Goal: Task Accomplishment & Management: Complete application form

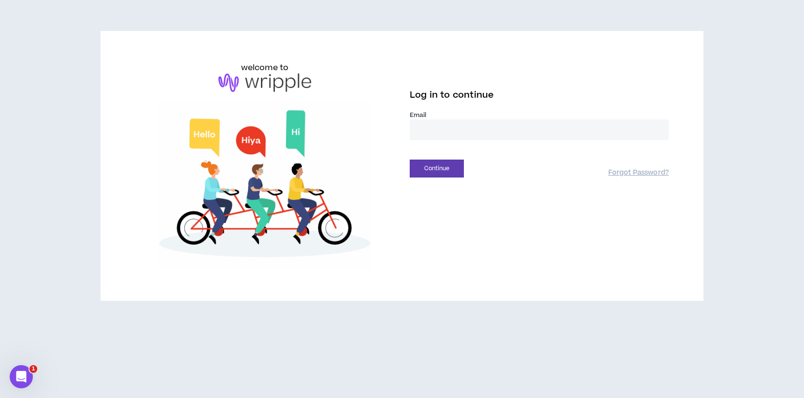
click at [564, 143] on div "Email *" at bounding box center [539, 129] width 259 height 37
click at [567, 134] on input "email" at bounding box center [539, 129] width 259 height 21
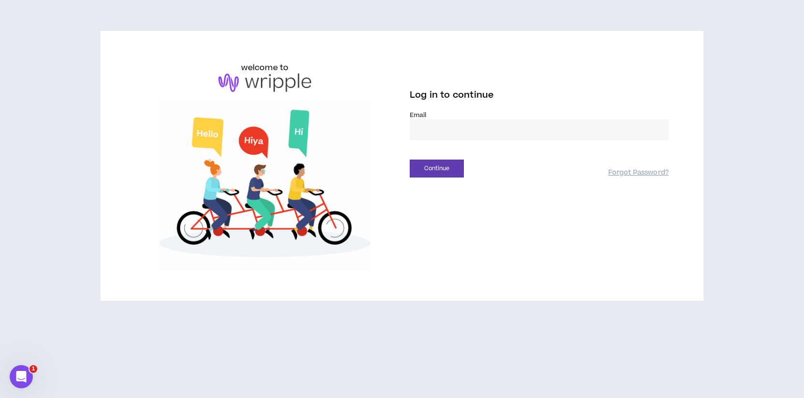
click at [0, 397] on com-1password-button at bounding box center [0, 398] width 0 height 0
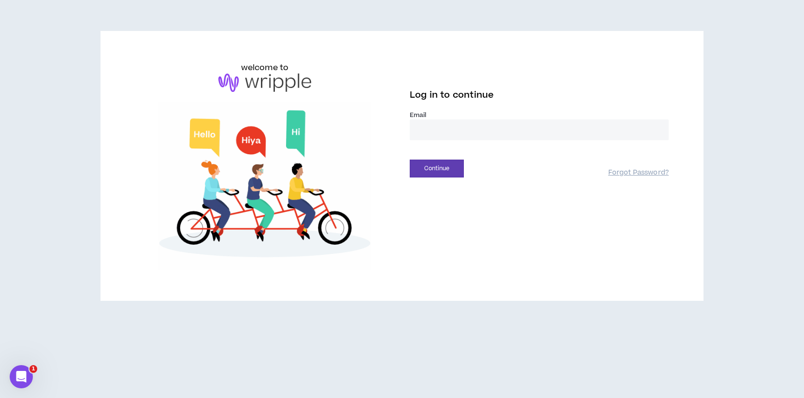
click at [639, 140] on div "Email *" at bounding box center [539, 129] width 259 height 37
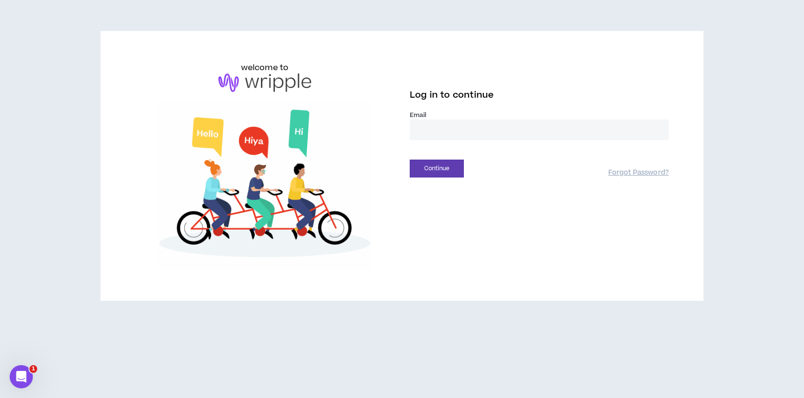
click at [663, 128] on input "email" at bounding box center [539, 129] width 259 height 21
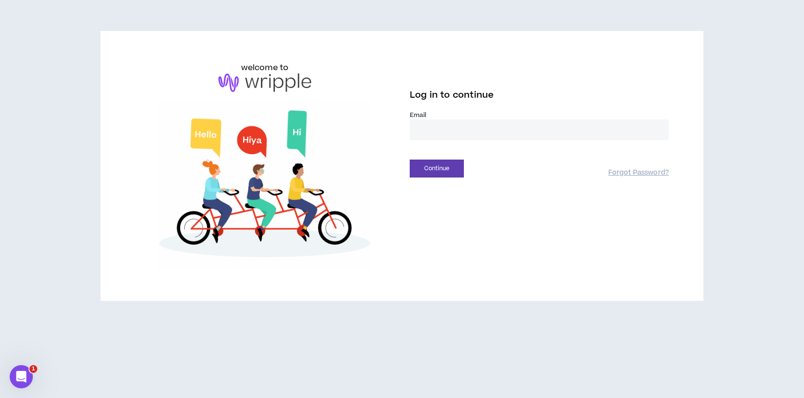
click at [0, 397] on com-1password-button at bounding box center [0, 398] width 0 height 0
type input "**********"
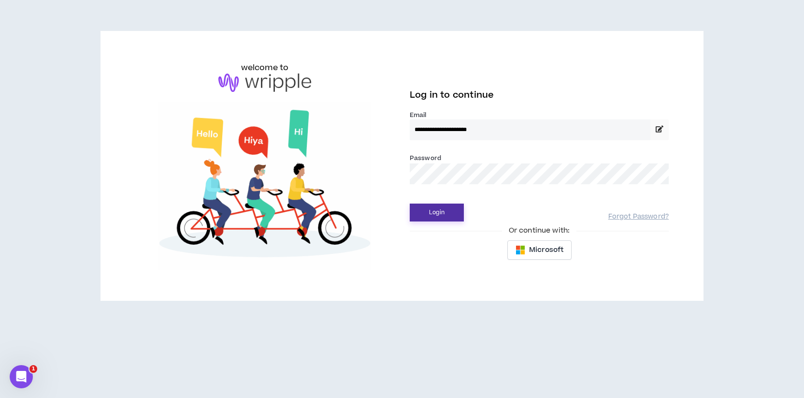
click at [437, 212] on button "Login" at bounding box center [437, 212] width 54 height 18
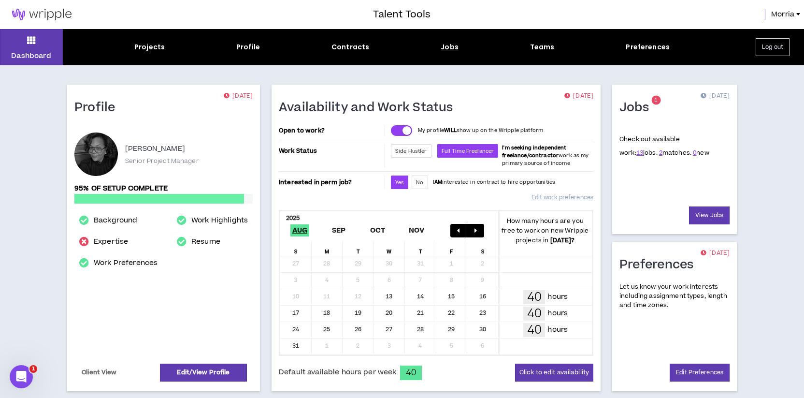
click at [451, 50] on div "Jobs" at bounding box center [450, 47] width 18 height 10
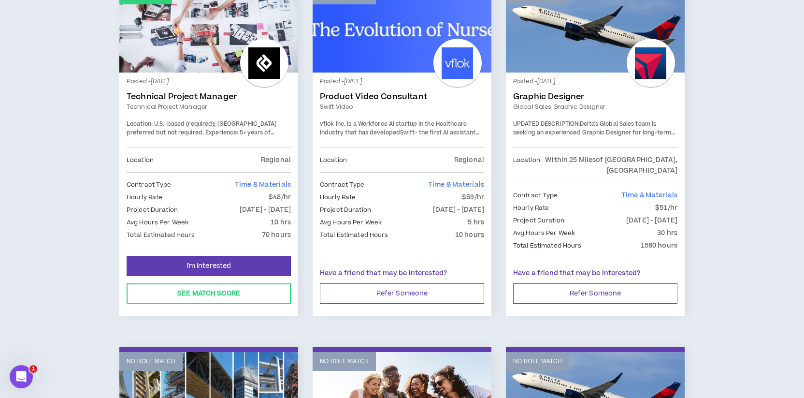
scroll to position [182, 0]
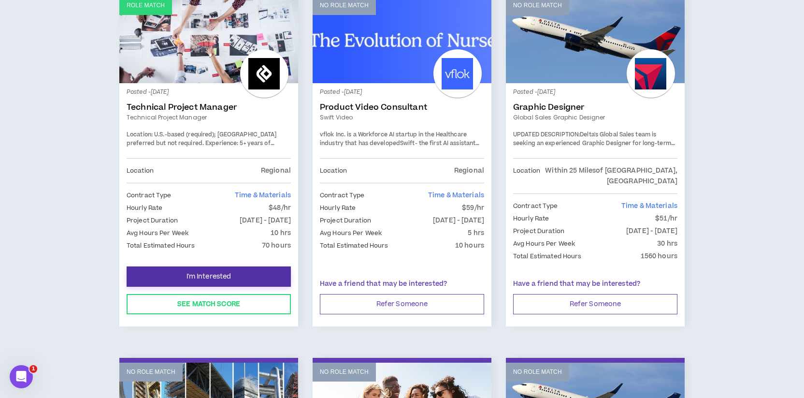
click at [193, 272] on span "I'm Interested" at bounding box center [209, 276] width 45 height 9
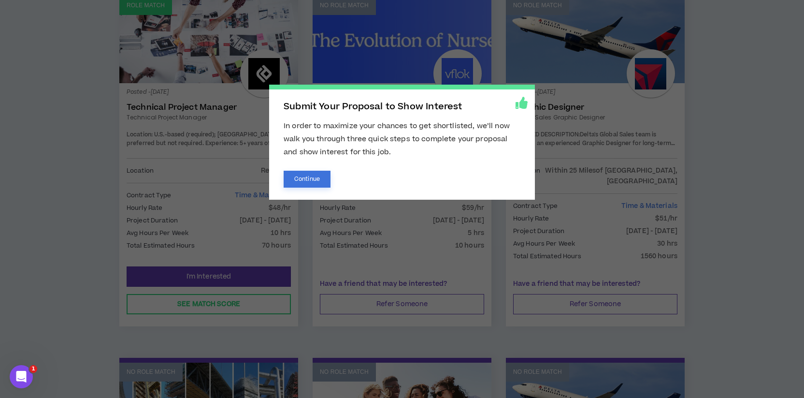
click at [316, 180] on button "Continue" at bounding box center [307, 179] width 47 height 17
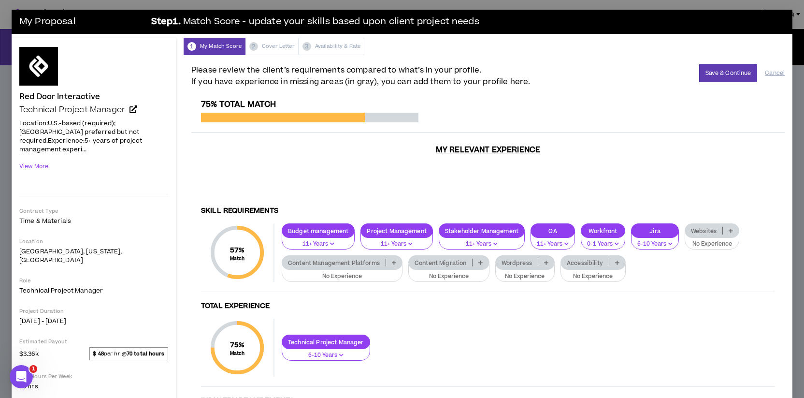
click at [336, 223] on div "Budget management" at bounding box center [318, 230] width 73 height 14
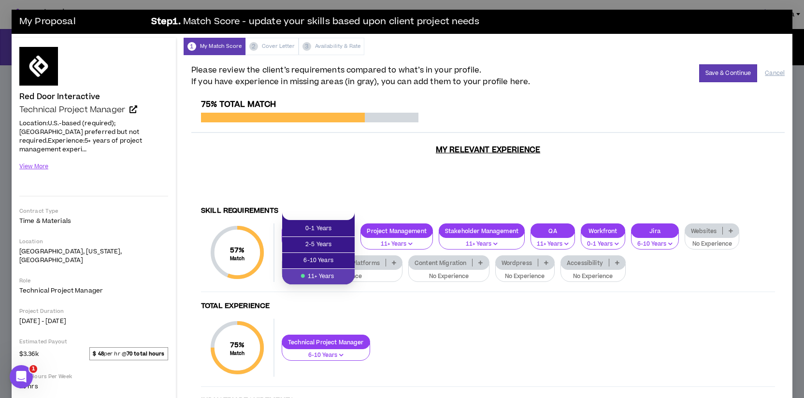
click at [321, 274] on span "11+ Years" at bounding box center [318, 276] width 61 height 11
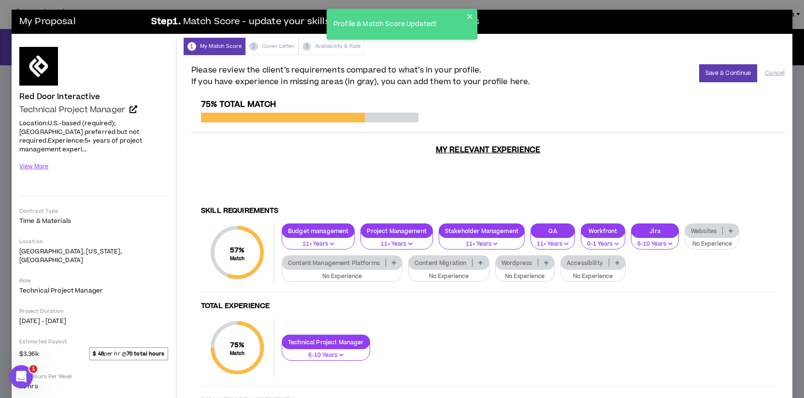
click at [322, 259] on p "Content Management Platforms" at bounding box center [333, 262] width 103 height 7
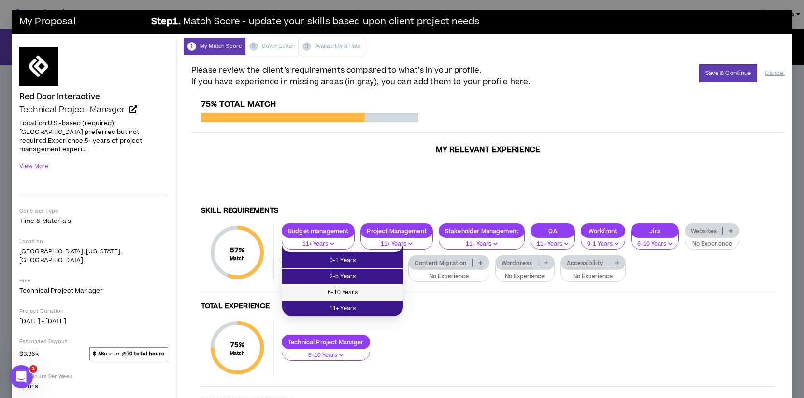
click at [340, 289] on span "6-10 Years" at bounding box center [342, 292] width 109 height 11
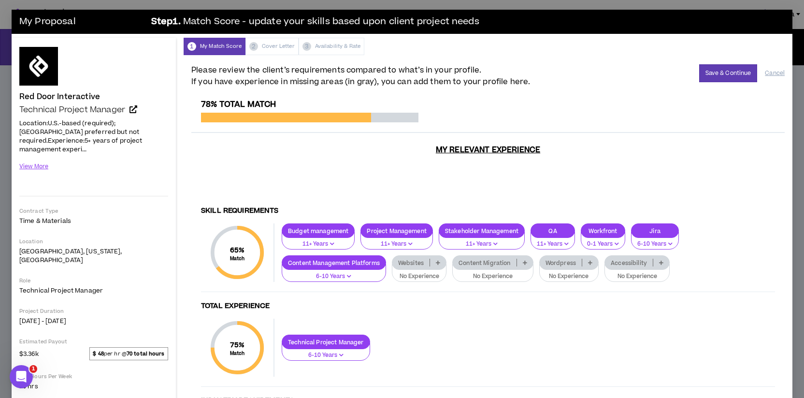
click at [426, 259] on p "Websites" at bounding box center [410, 262] width 37 height 7
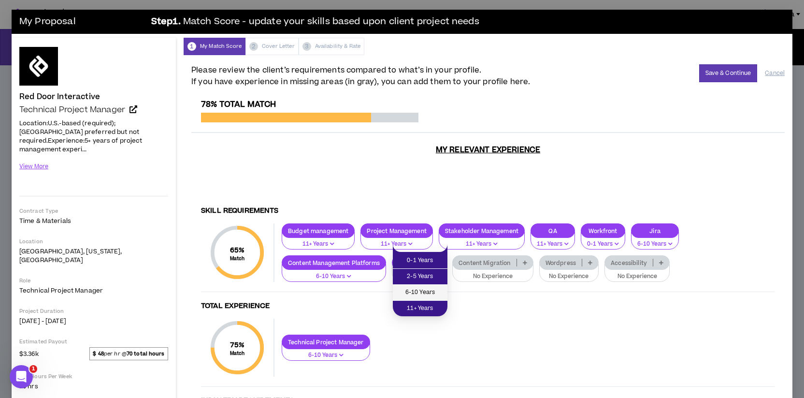
click at [421, 293] on span "6-10 Years" at bounding box center [420, 292] width 43 height 11
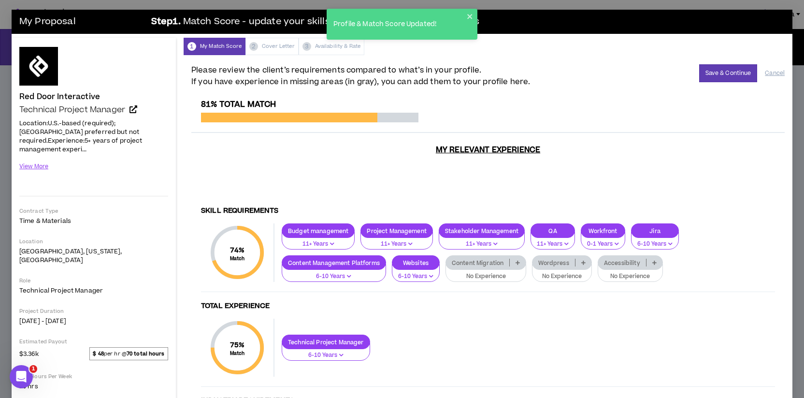
click at [473, 259] on p "Content Migration" at bounding box center [477, 262] width 63 height 7
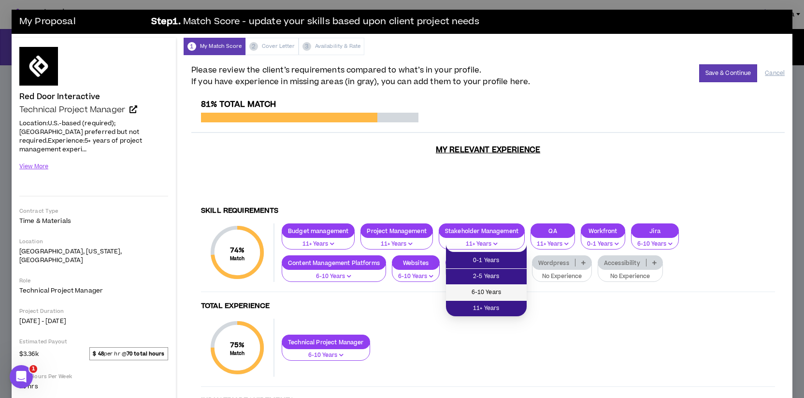
click at [475, 291] on span "6-10 Years" at bounding box center [486, 292] width 69 height 11
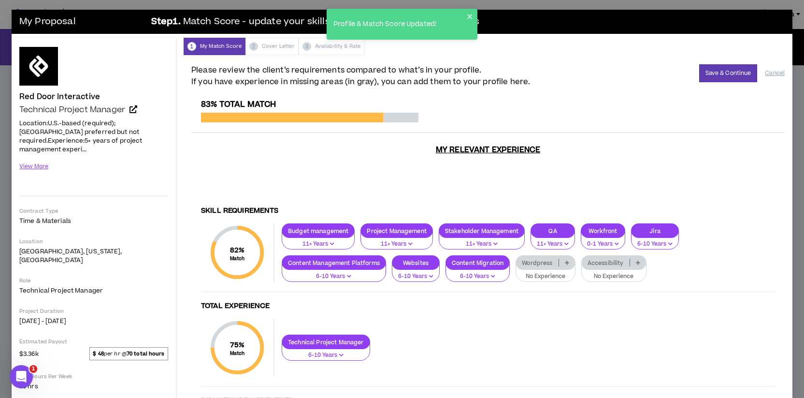
click at [610, 259] on p "Accessibility" at bounding box center [606, 262] width 48 height 7
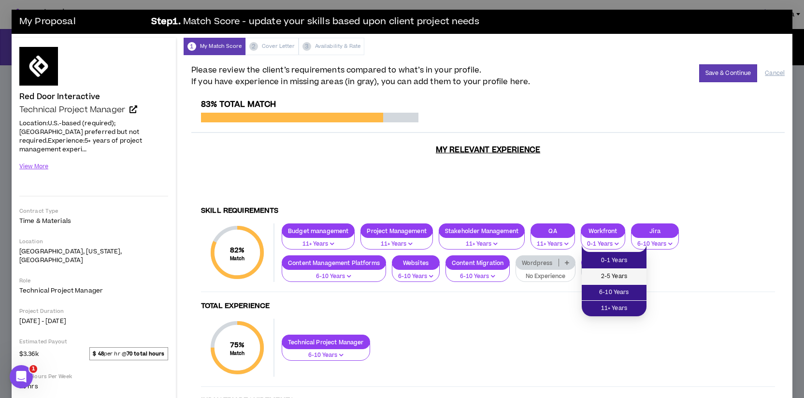
click at [610, 274] on span "2-5 Years" at bounding box center [614, 276] width 53 height 11
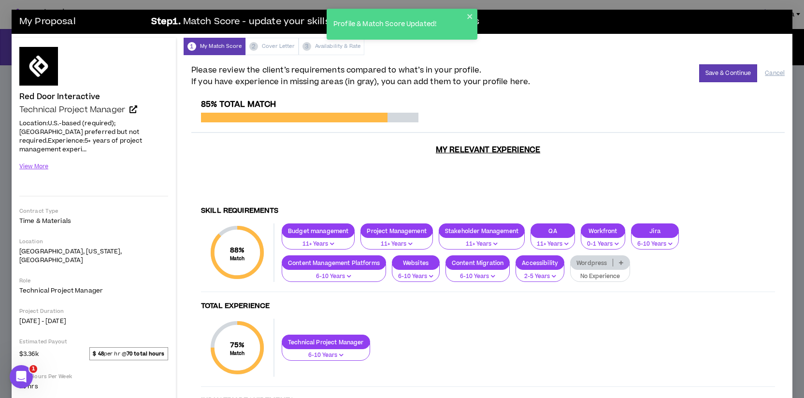
click at [598, 259] on p "Wordpress" at bounding box center [592, 262] width 42 height 7
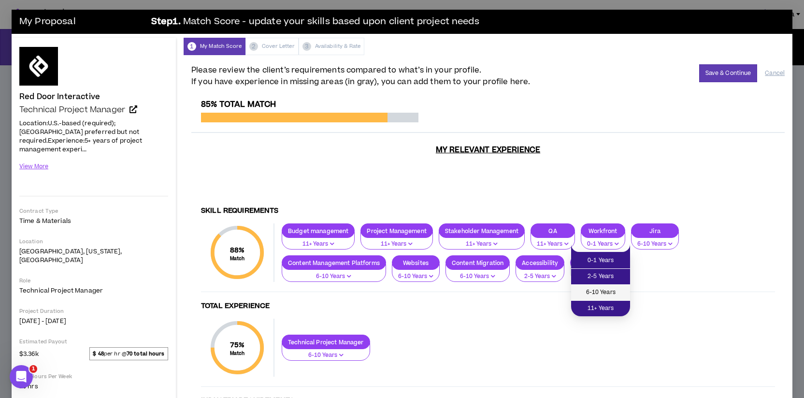
click at [589, 289] on span "6-10 Years" at bounding box center [600, 292] width 47 height 11
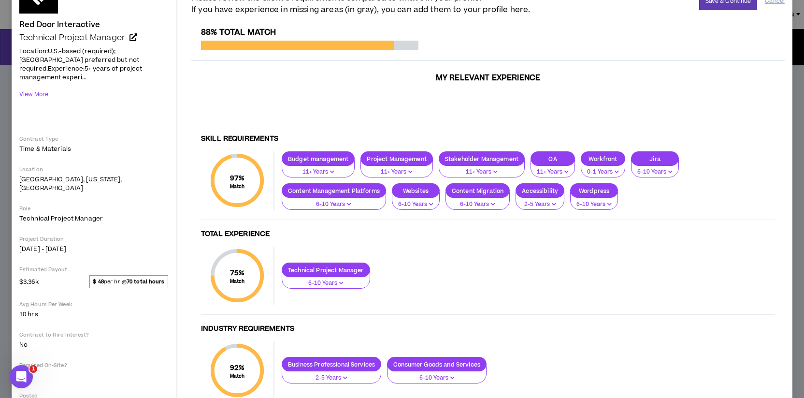
scroll to position [96, 0]
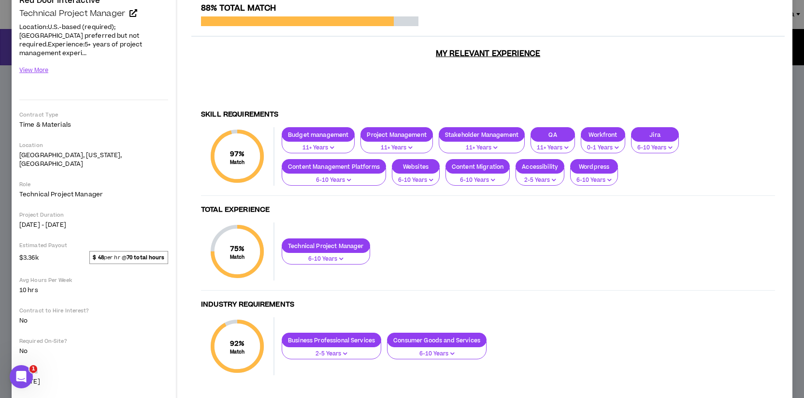
click at [330, 349] on p "2-5 Years" at bounding box center [331, 353] width 87 height 9
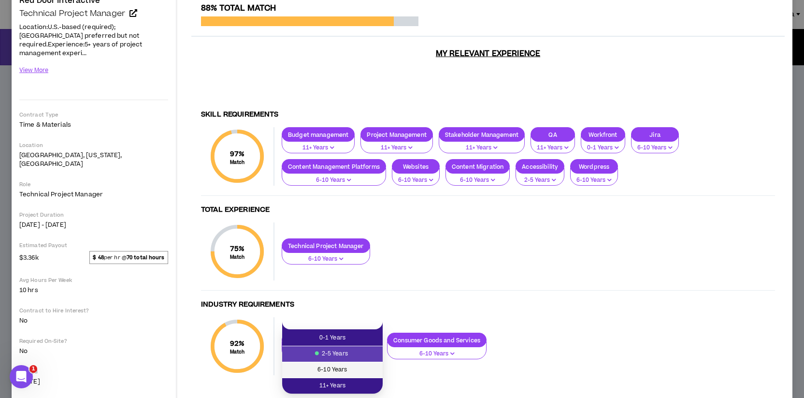
click at [328, 371] on span "6-10 Years" at bounding box center [332, 369] width 89 height 11
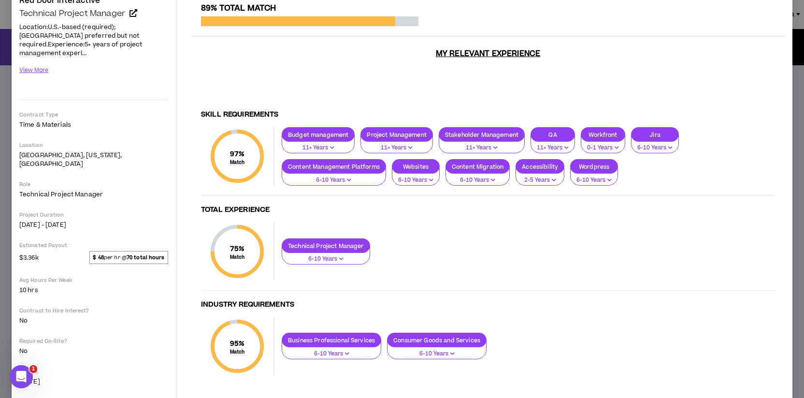
scroll to position [0, 0]
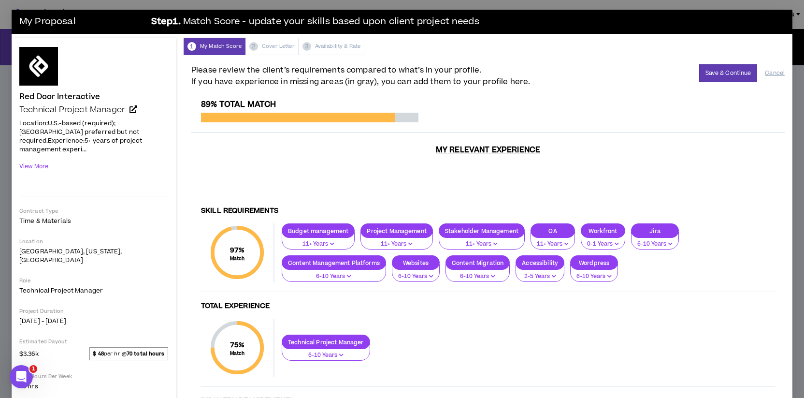
click at [609, 231] on button "0-1 Years" at bounding box center [603, 240] width 44 height 18
click at [600, 250] on li "2-5 Years" at bounding box center [604, 245] width 44 height 16
click at [539, 272] on p "2-5 Years" at bounding box center [540, 276] width 36 height 9
click at [534, 291] on span "6-10 Years" at bounding box center [540, 292] width 37 height 11
click at [723, 73] on button "Save & Continue" at bounding box center [728, 73] width 58 height 18
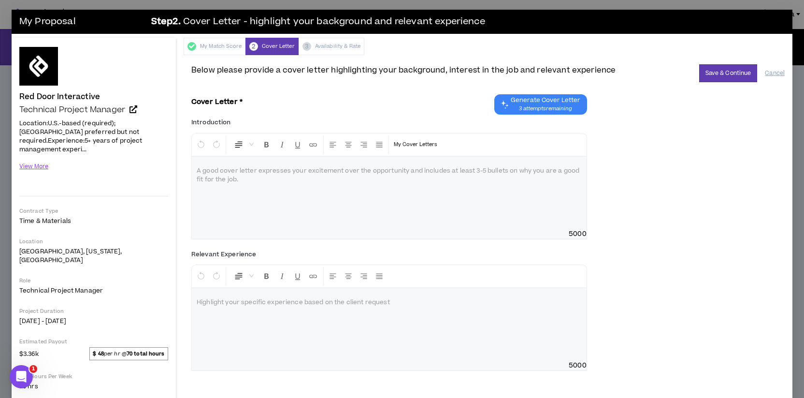
click at [545, 103] on span "Generate Cover Letter" at bounding box center [546, 100] width 70 height 8
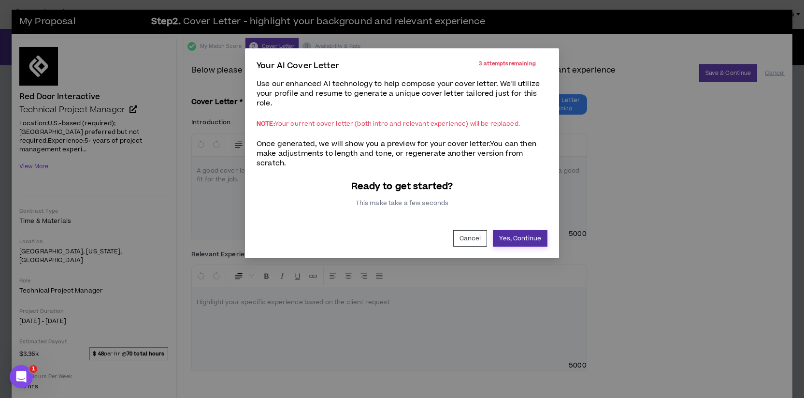
click at [517, 236] on button "Yes, Continue" at bounding box center [520, 238] width 55 height 16
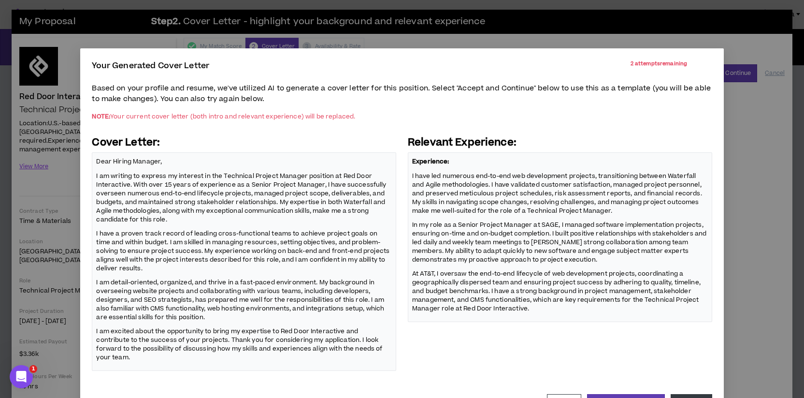
scroll to position [35, 0]
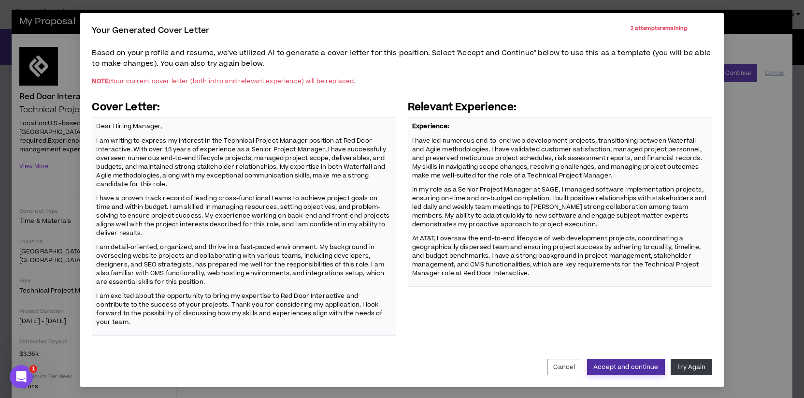
click at [630, 367] on button "Accept and continue" at bounding box center [625, 367] width 77 height 16
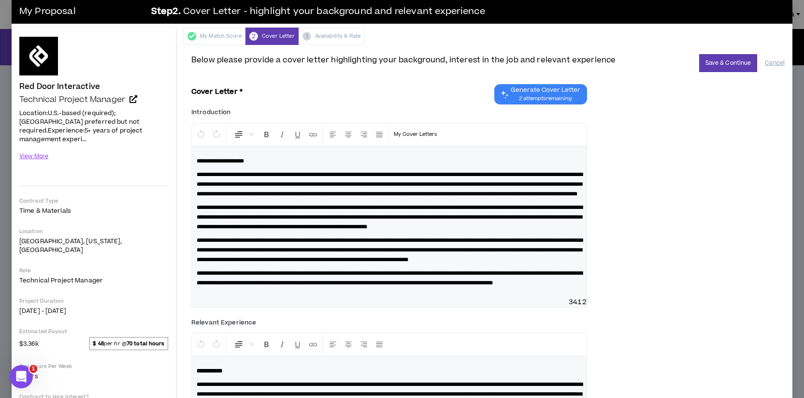
scroll to position [0, 0]
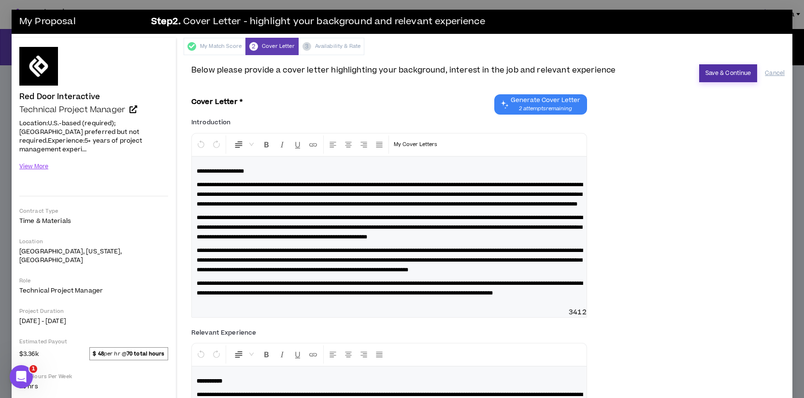
click at [732, 72] on button "Save & Continue" at bounding box center [728, 73] width 58 height 18
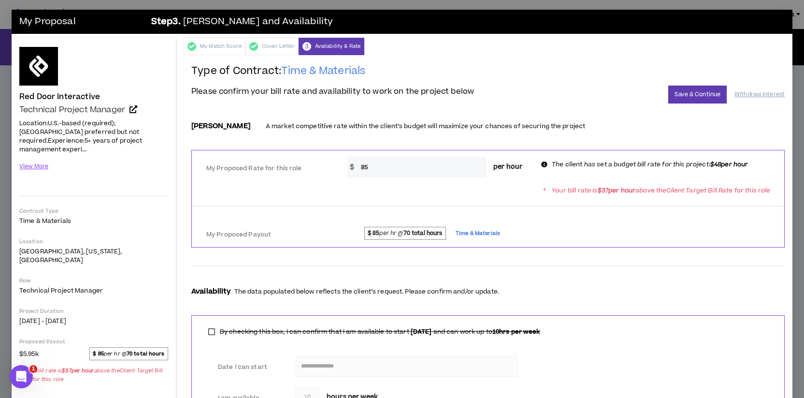
click at [372, 167] on input "85" at bounding box center [421, 167] width 130 height 21
type input "8"
type input "50"
click at [687, 99] on button "Save & Continue" at bounding box center [697, 95] width 58 height 18
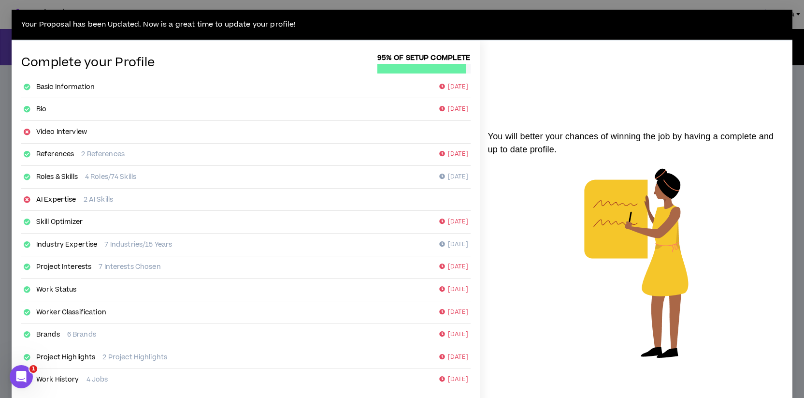
click at [687, 99] on div "You will better your chances of winning the job by having a complete and up to …" at bounding box center [636, 250] width 312 height 418
